Goal: Information Seeking & Learning: Learn about a topic

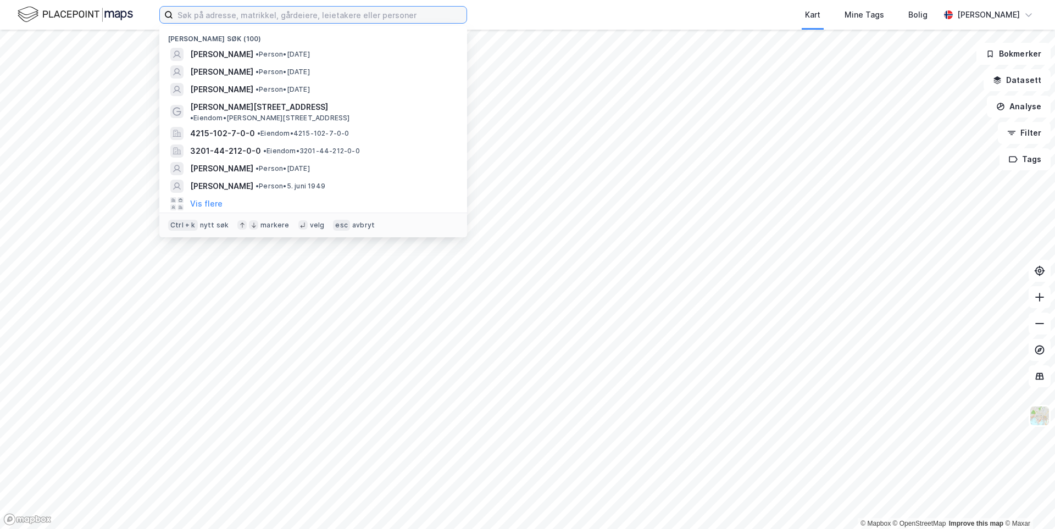
click at [376, 14] on input at bounding box center [319, 15] width 293 height 16
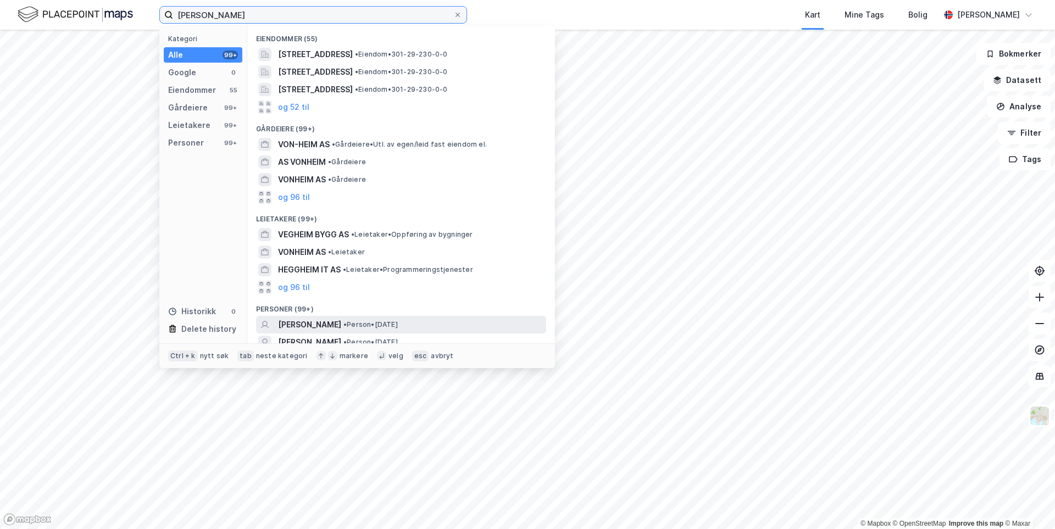
type input "[PERSON_NAME]"
click at [332, 329] on span "[PERSON_NAME]" at bounding box center [309, 324] width 63 height 13
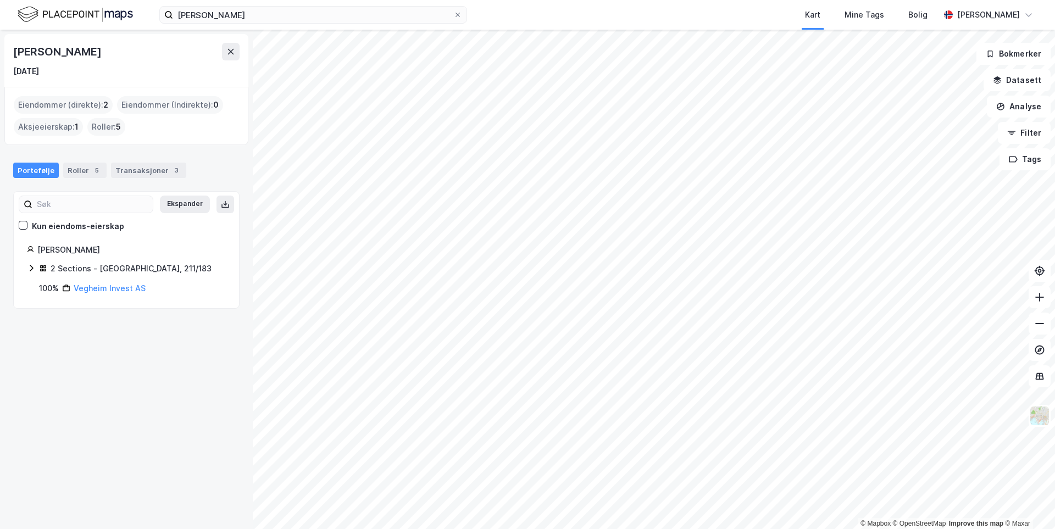
click at [31, 266] on icon at bounding box center [31, 268] width 9 height 9
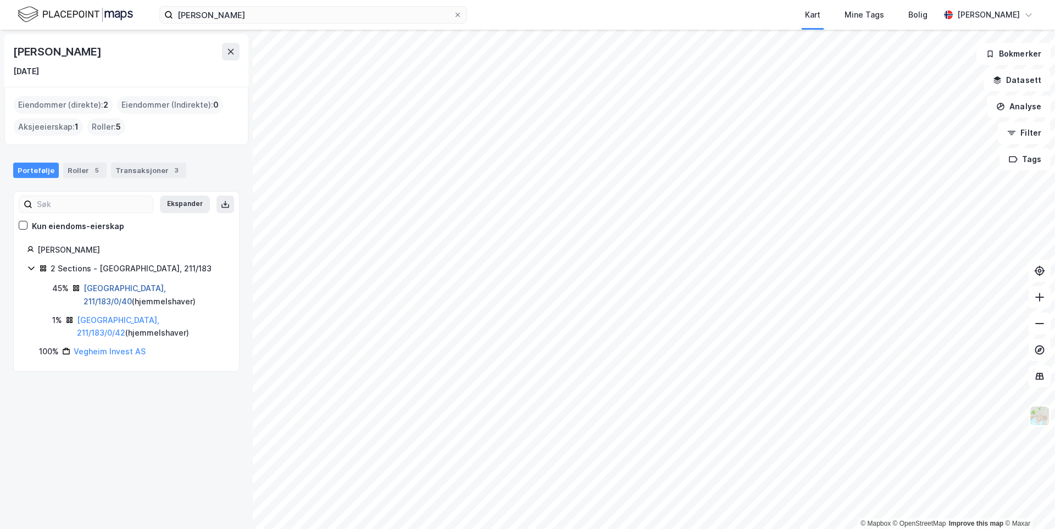
click at [105, 292] on link "[GEOGRAPHIC_DATA], 211/183/0/40" at bounding box center [124, 294] width 82 height 23
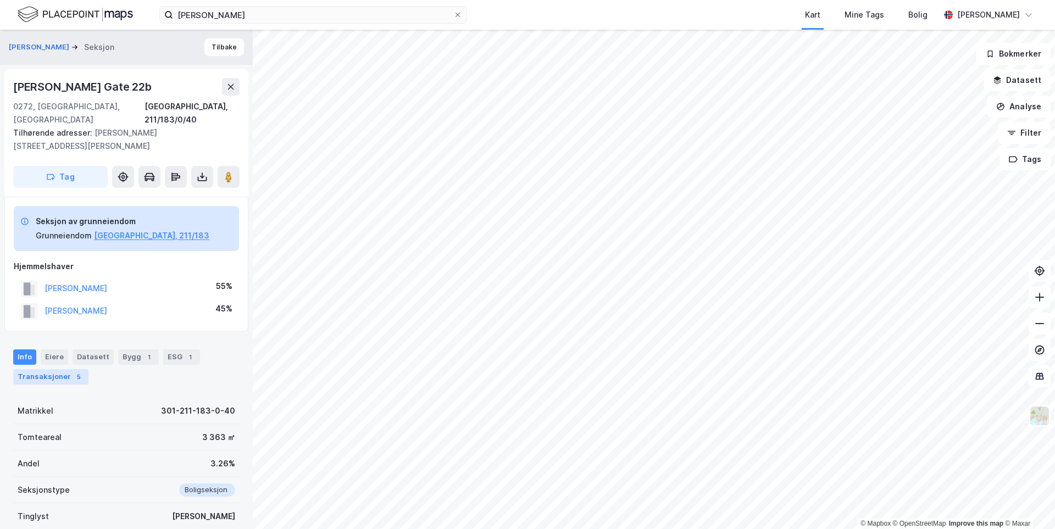
click at [42, 369] on div "Transaksjoner 5" at bounding box center [50, 376] width 75 height 15
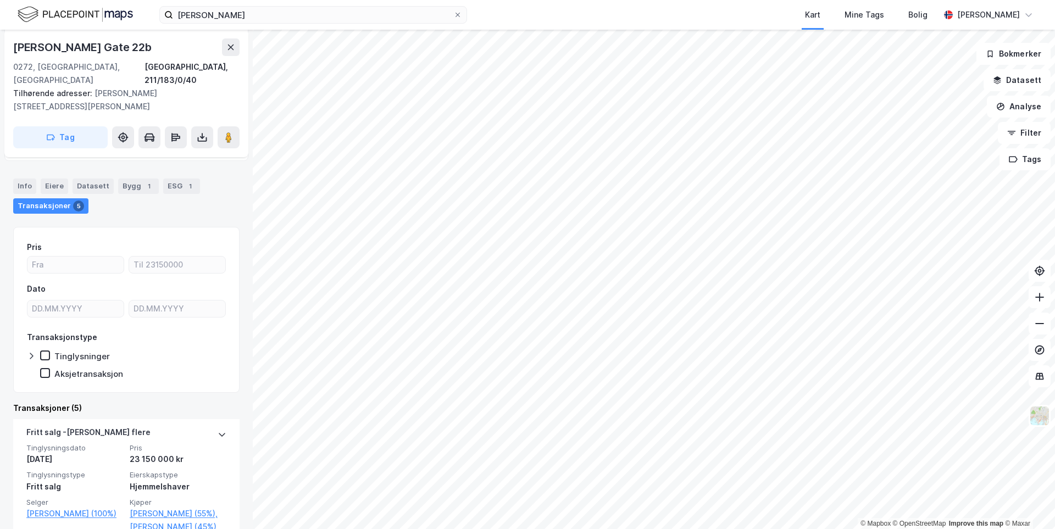
scroll to position [226, 0]
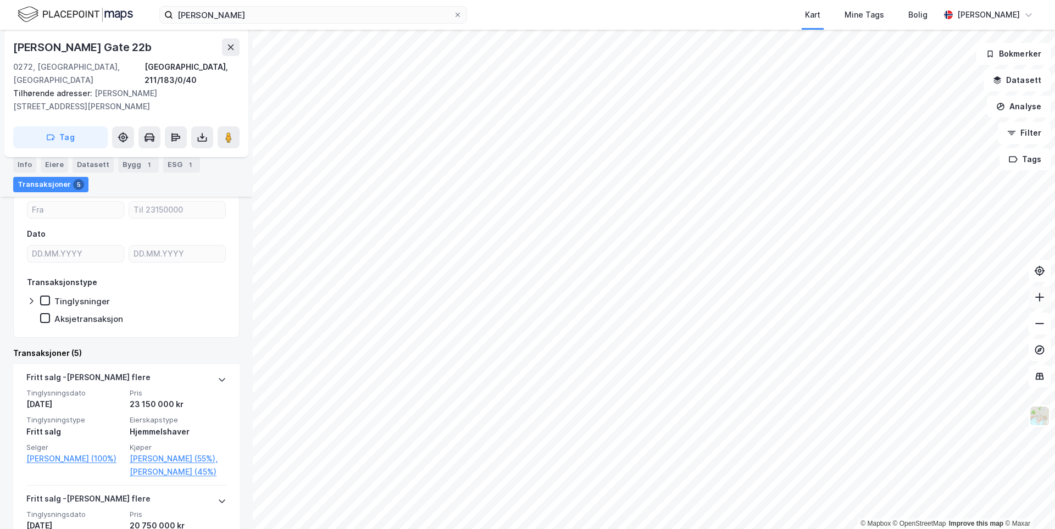
click at [526, 295] on icon at bounding box center [1039, 297] width 11 height 11
click at [367, 511] on html "[PERSON_NAME] Kart Mine Tags Bolig [PERSON_NAME] © Mapbox © OpenStreetMap Impro…" at bounding box center [527, 264] width 1055 height 529
click at [431, 27] on div "[PERSON_NAME] Kart Mine Tags Bolig [PERSON_NAME] © Mapbox © OpenStreetMap Impro…" at bounding box center [527, 264] width 1055 height 529
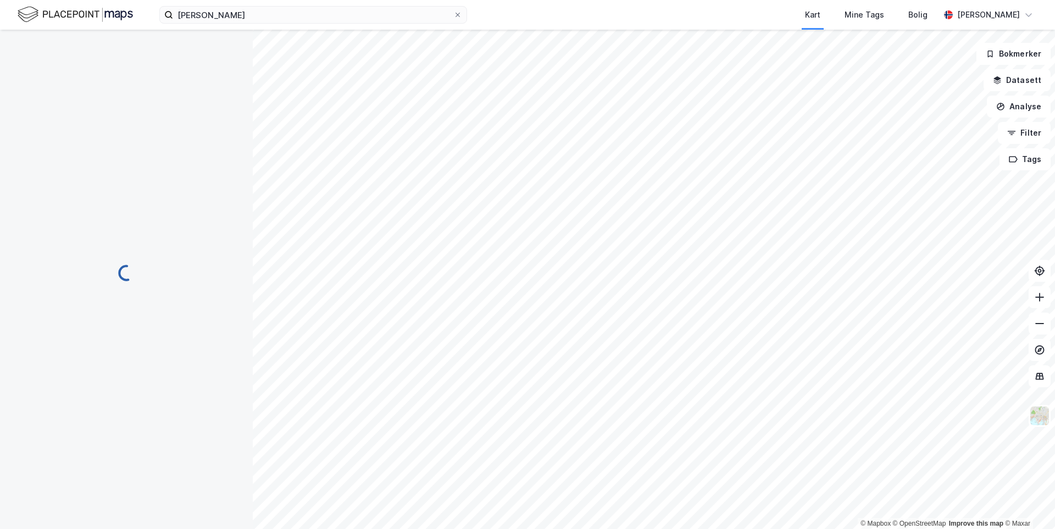
scroll to position [111, 0]
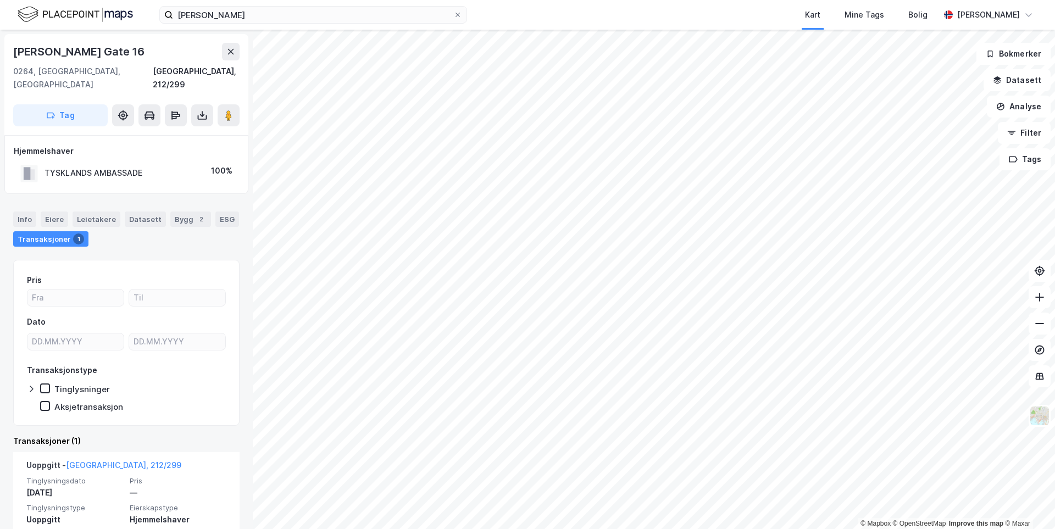
click at [428, 511] on html "[PERSON_NAME] Kart Mine Tags Bolig [PERSON_NAME] © Mapbox © OpenStreetMap Impro…" at bounding box center [527, 264] width 1055 height 529
click at [444, 511] on html "[PERSON_NAME] Kart Mine Tags Bolig [PERSON_NAME] © Mapbox © OpenStreetMap Impro…" at bounding box center [527, 264] width 1055 height 529
click at [526, 511] on html "[PERSON_NAME] Kart Mine Tags Bolig [PERSON_NAME] © Mapbox © OpenStreetMap Impro…" at bounding box center [527, 264] width 1055 height 529
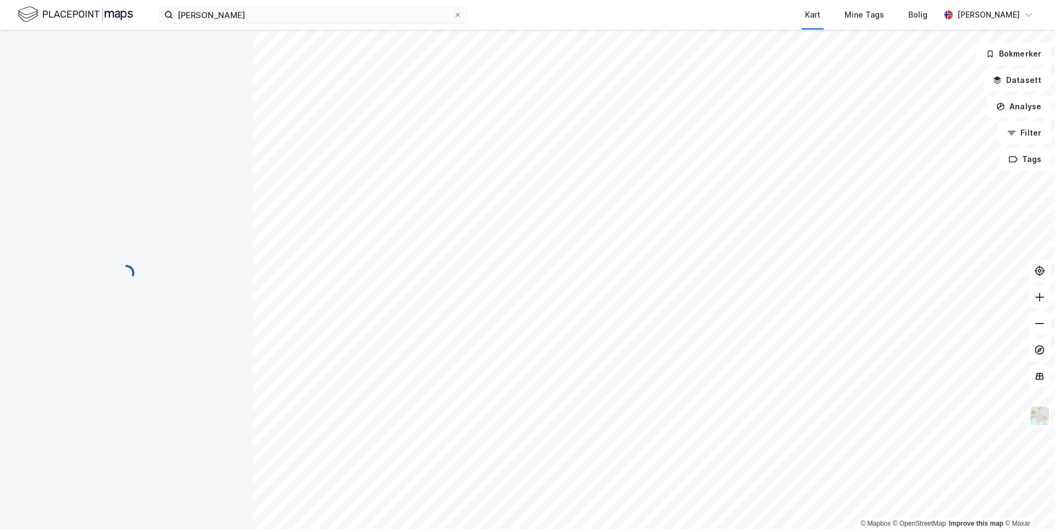
scroll to position [15, 0]
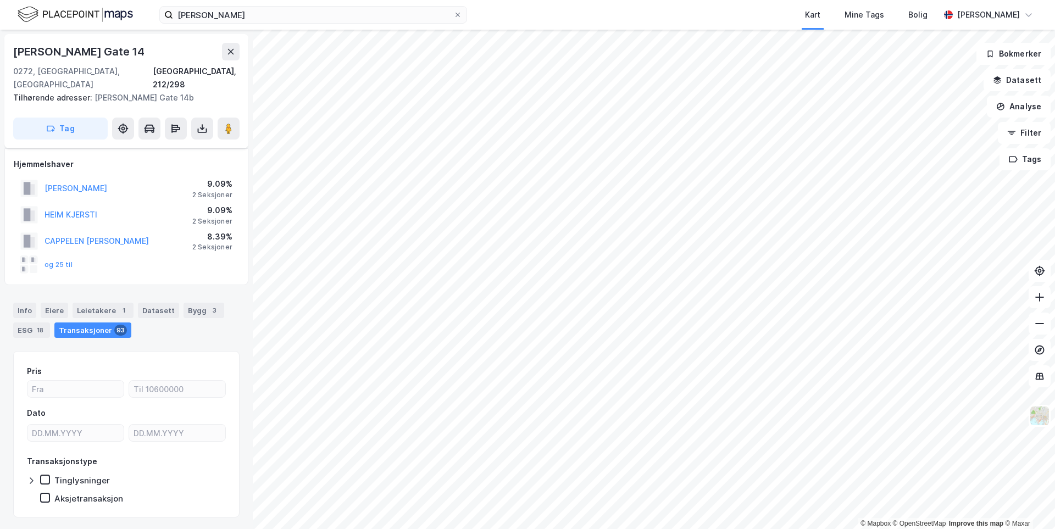
scroll to position [15, 0]
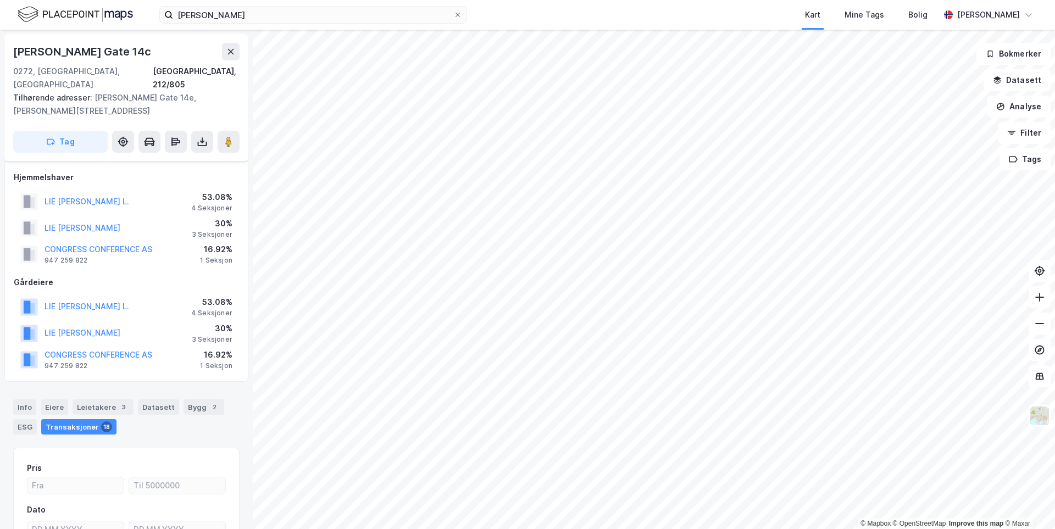
scroll to position [15, 0]
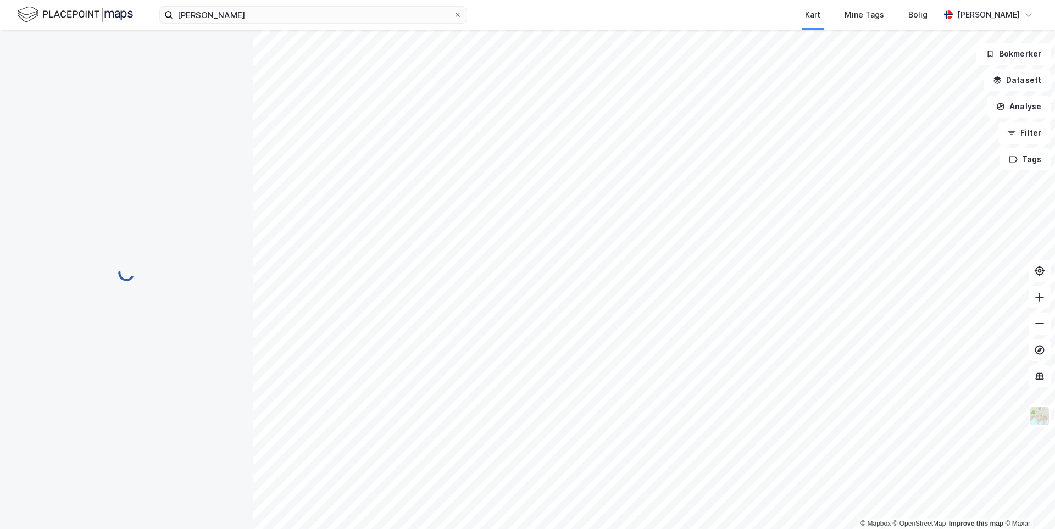
scroll to position [2, 0]
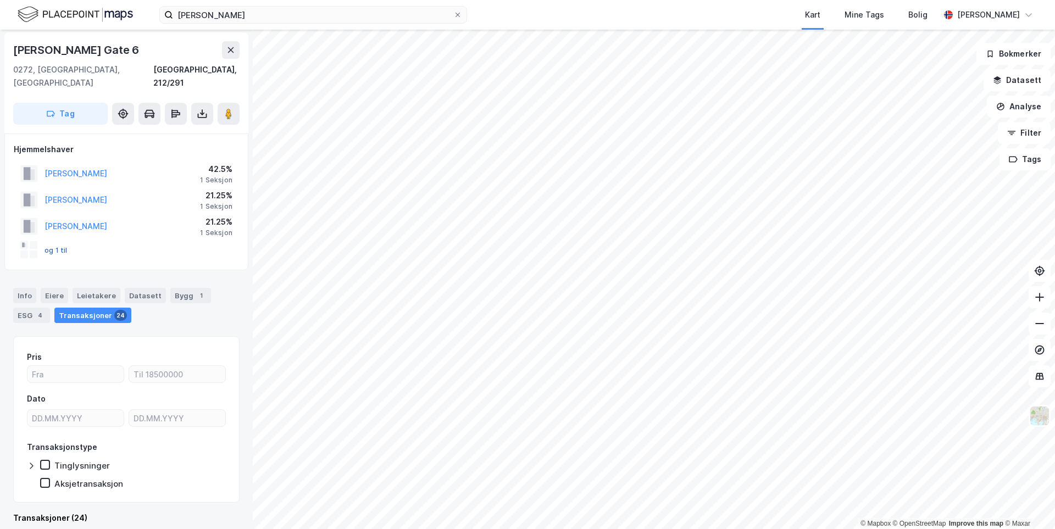
click at [0, 0] on button "og 1 til" at bounding box center [0, 0] width 0 height 0
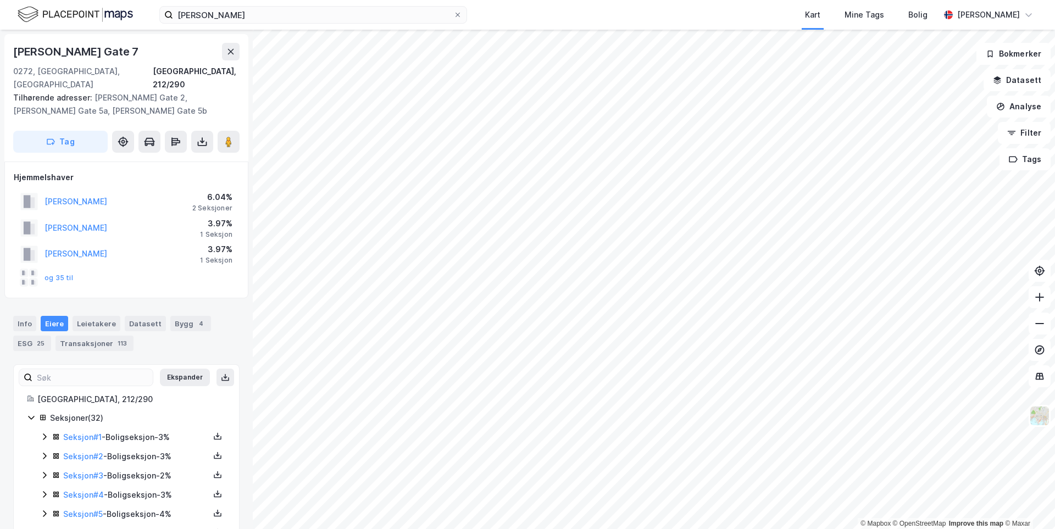
scroll to position [2, 0]
click at [0, 0] on button "og 35 til" at bounding box center [0, 0] width 0 height 0
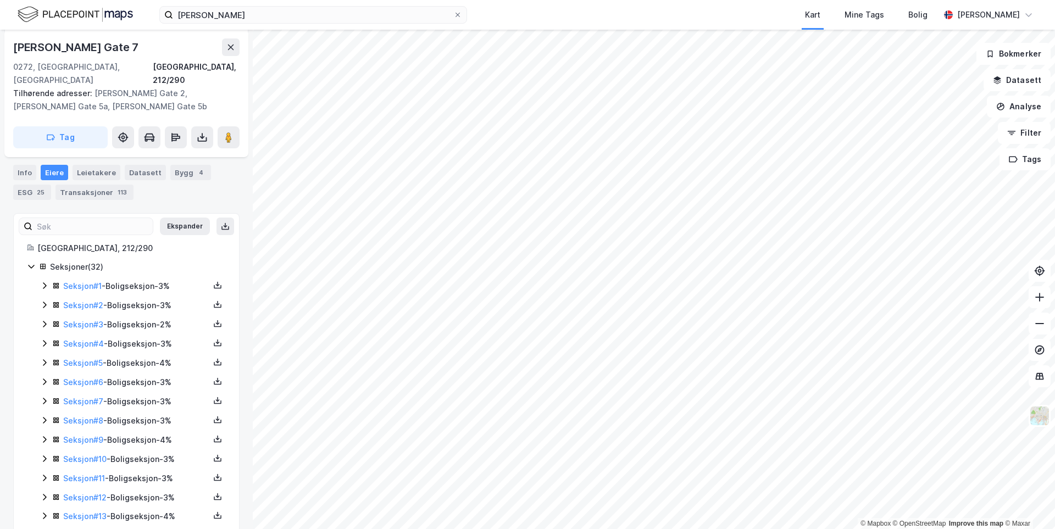
click at [44, 281] on icon at bounding box center [44, 285] width 9 height 9
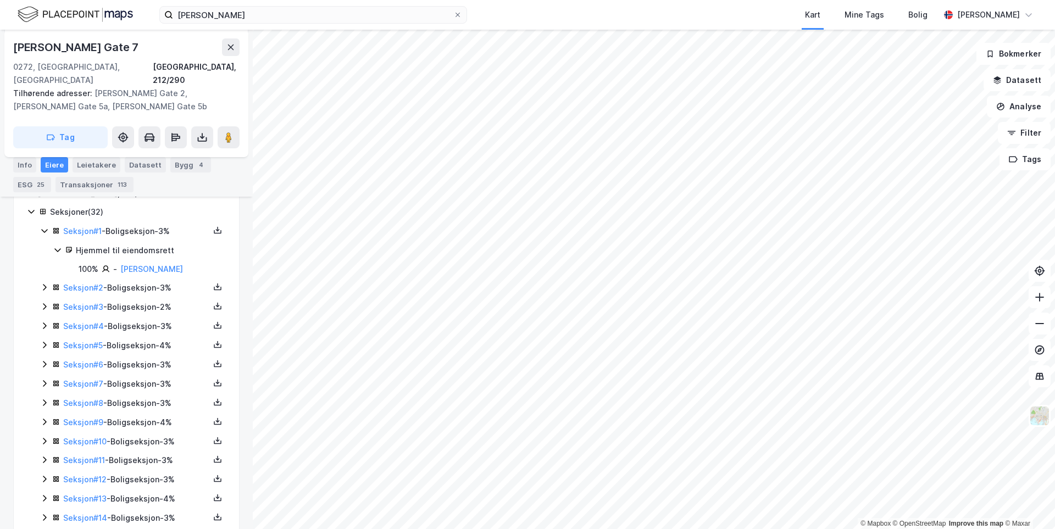
click at [43, 283] on icon at bounding box center [44, 287] width 9 height 9
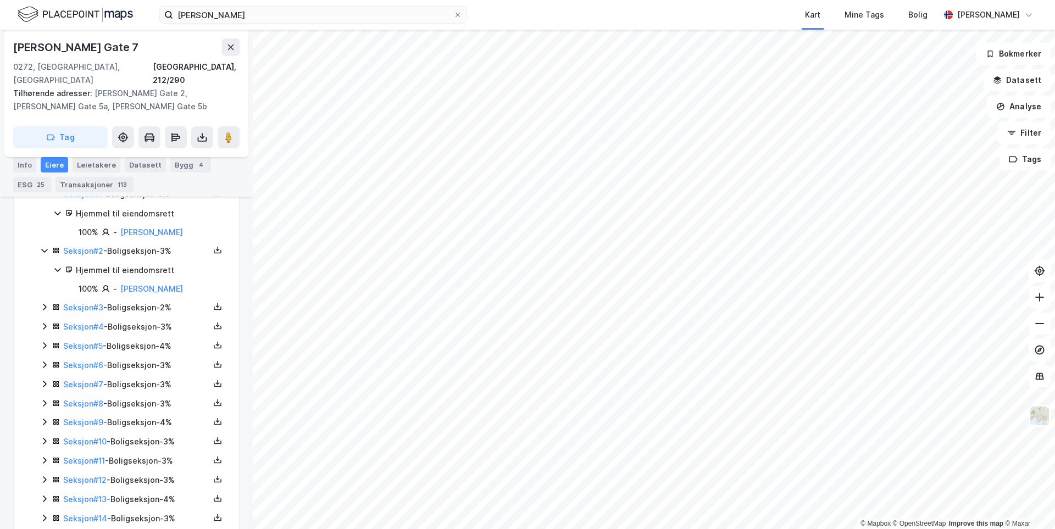
scroll to position [261, 0]
click at [46, 285] on icon at bounding box center [44, 289] width 9 height 9
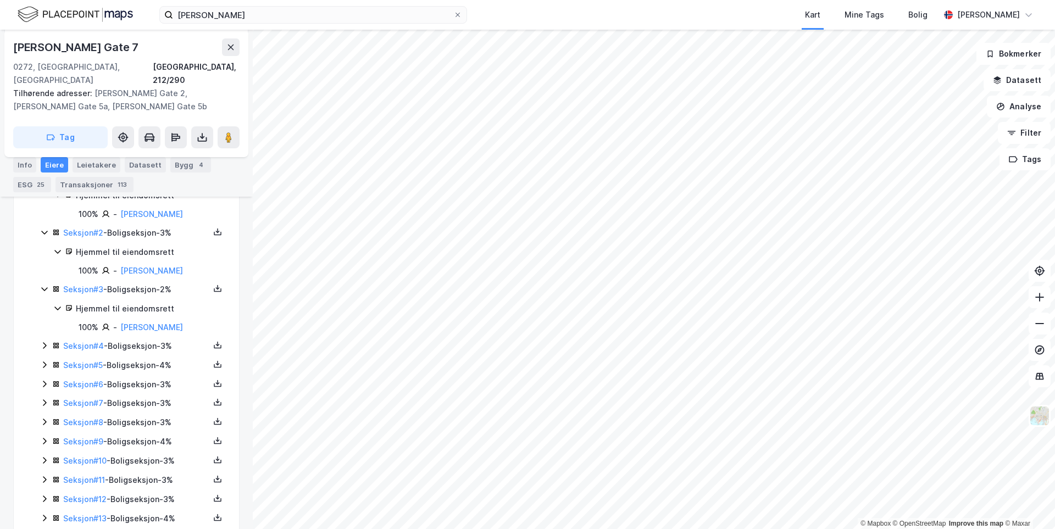
click at [43, 341] on icon at bounding box center [44, 345] width 9 height 9
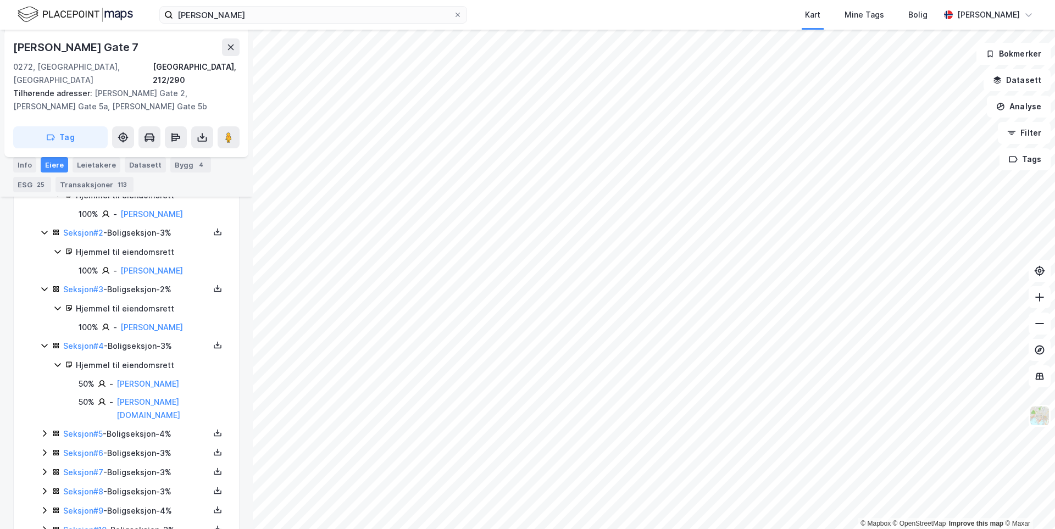
click at [43, 429] on icon at bounding box center [44, 433] width 9 height 9
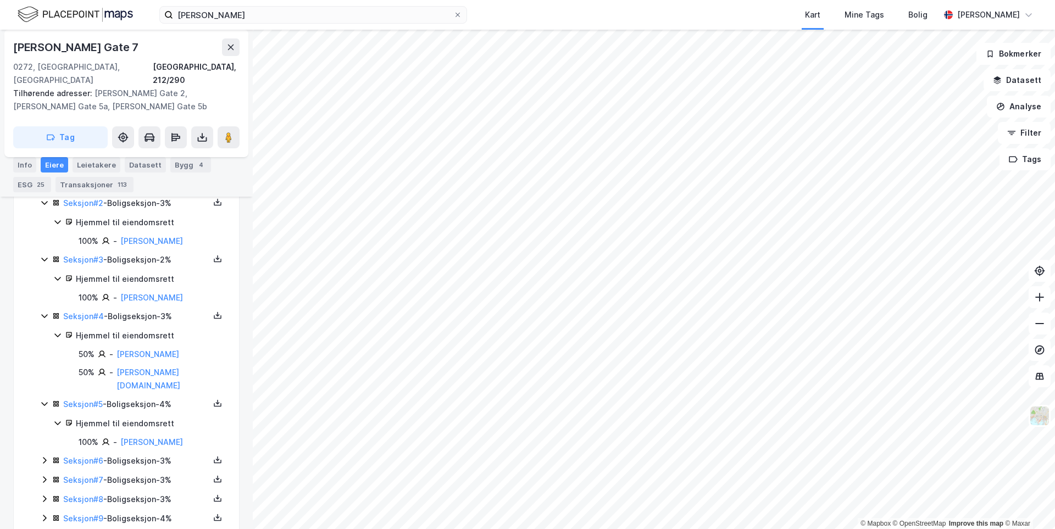
scroll to position [316, 0]
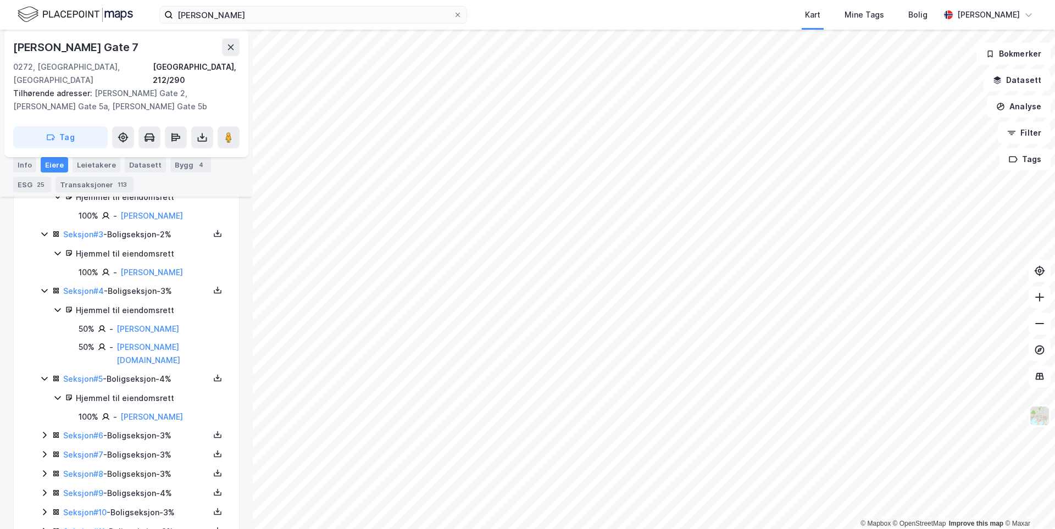
click at [46, 431] on icon at bounding box center [44, 435] width 9 height 9
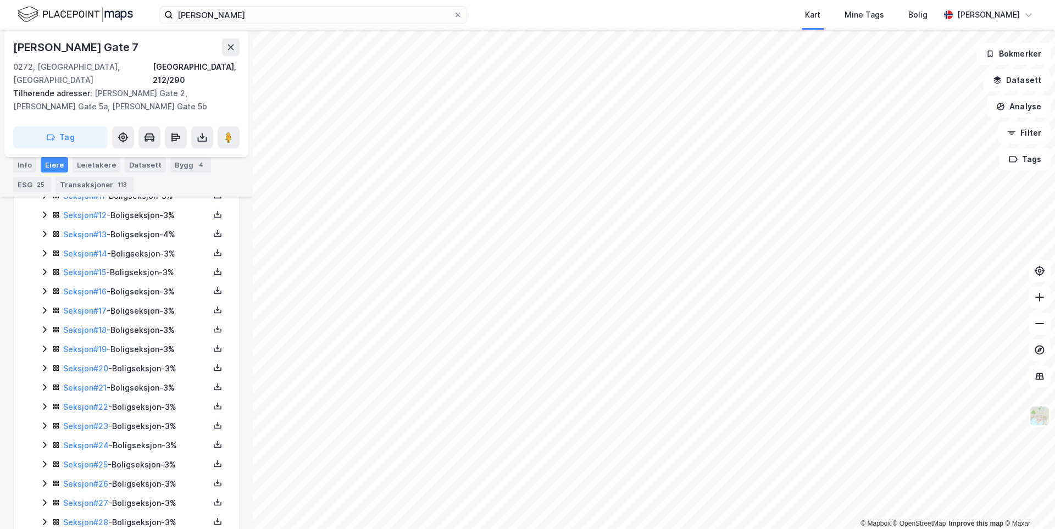
scroll to position [700, 0]
